Goal: Find specific page/section: Find specific page/section

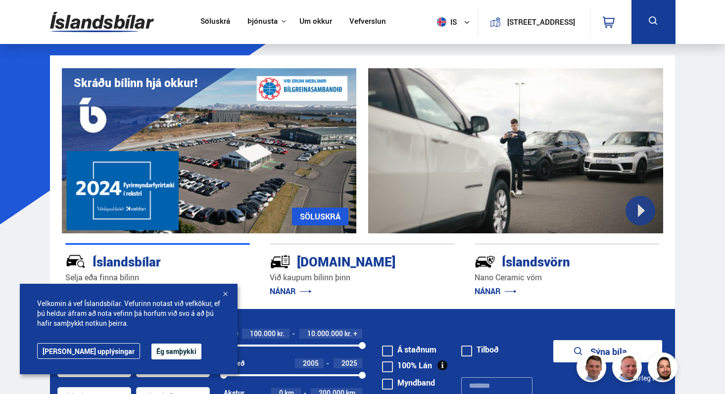
click at [151, 353] on button "Ég samþykki" at bounding box center [176, 352] width 50 height 16
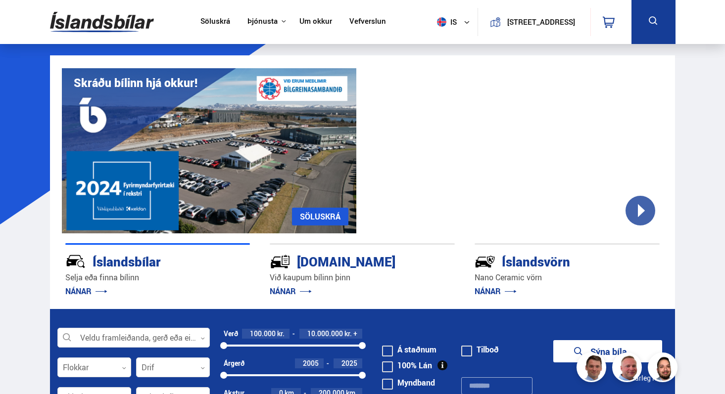
click at [306, 19] on link "Um okkur" at bounding box center [315, 22] width 33 height 10
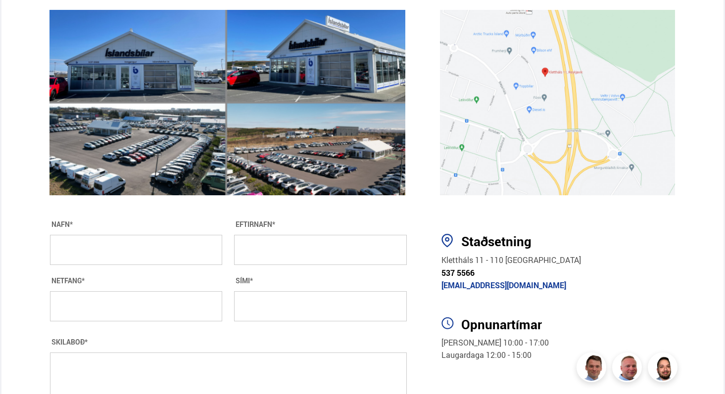
scroll to position [1966, 0]
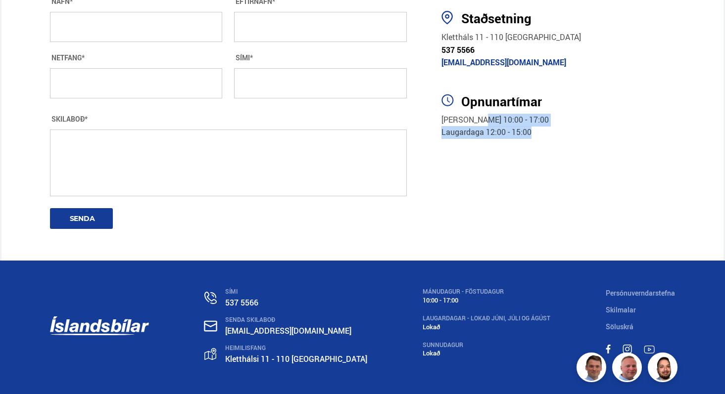
drag, startPoint x: 483, startPoint y: 83, endPoint x: 604, endPoint y: 94, distance: 121.7
click at [604, 114] on p "Mánudagur - Föstudagur 10:00 - 17:00 Laugardaga 12:00 - 15:00" at bounding box center [557, 126] width 233 height 25
click at [422, 297] on div "10:00 - 17:00" at bounding box center [486, 300] width 128 height 7
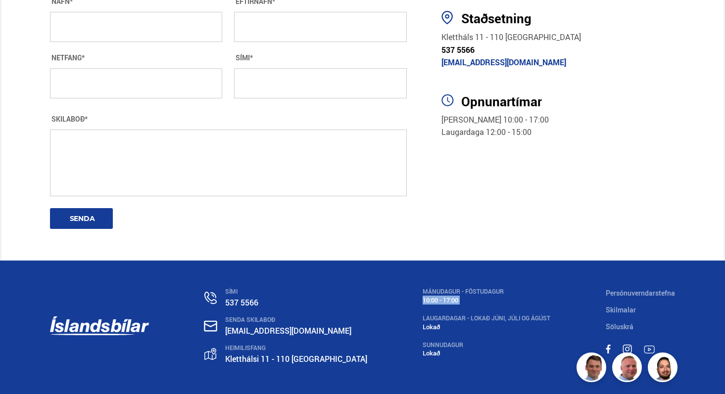
click at [422, 297] on div "10:00 - 17:00" at bounding box center [486, 300] width 128 height 7
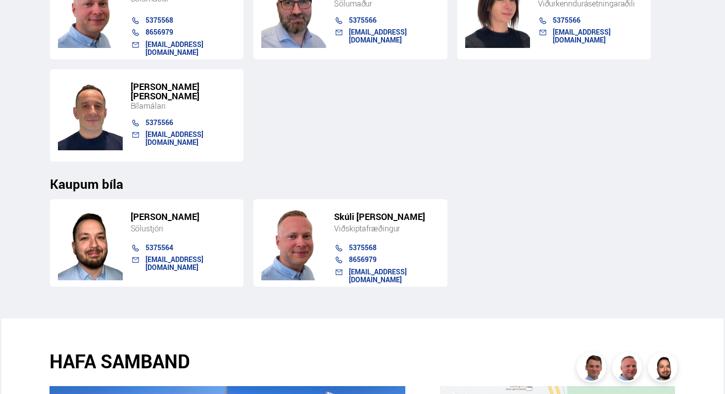
scroll to position [1364, 0]
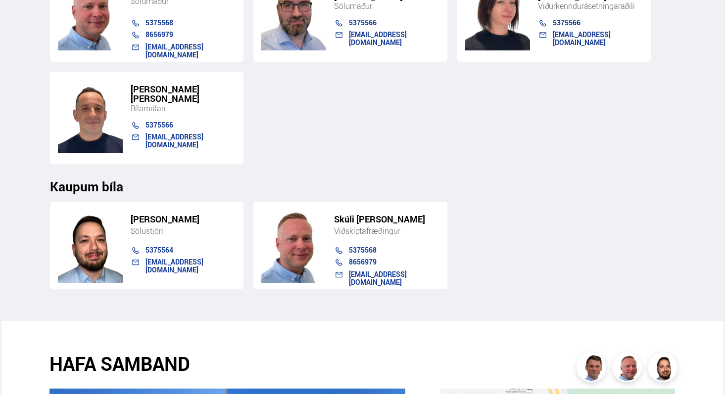
click at [374, 215] on h5 "Skúli [PERSON_NAME]" at bounding box center [386, 219] width 105 height 9
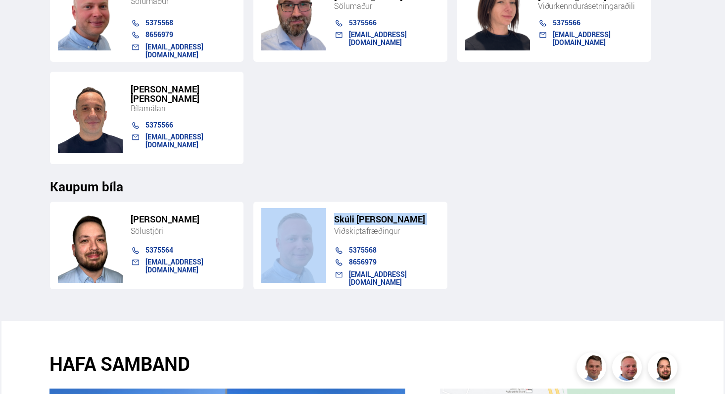
click at [374, 215] on h5 "Skúli [PERSON_NAME]" at bounding box center [386, 219] width 105 height 9
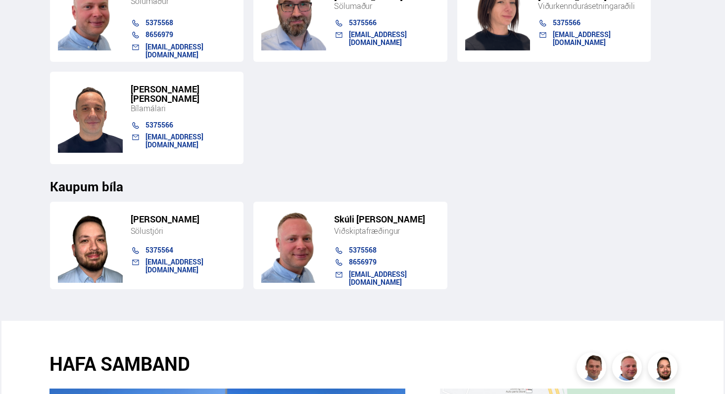
click at [498, 194] on div "[PERSON_NAME] Sölustjóri 5375564 [EMAIL_ADDRESS][DOMAIN_NAME] [PERSON_NAME] Við…" at bounding box center [362, 241] width 625 height 95
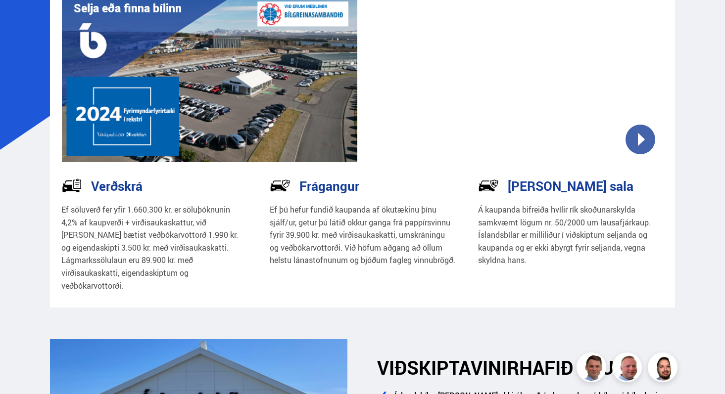
scroll to position [78, 0]
